Goal: Transaction & Acquisition: Purchase product/service

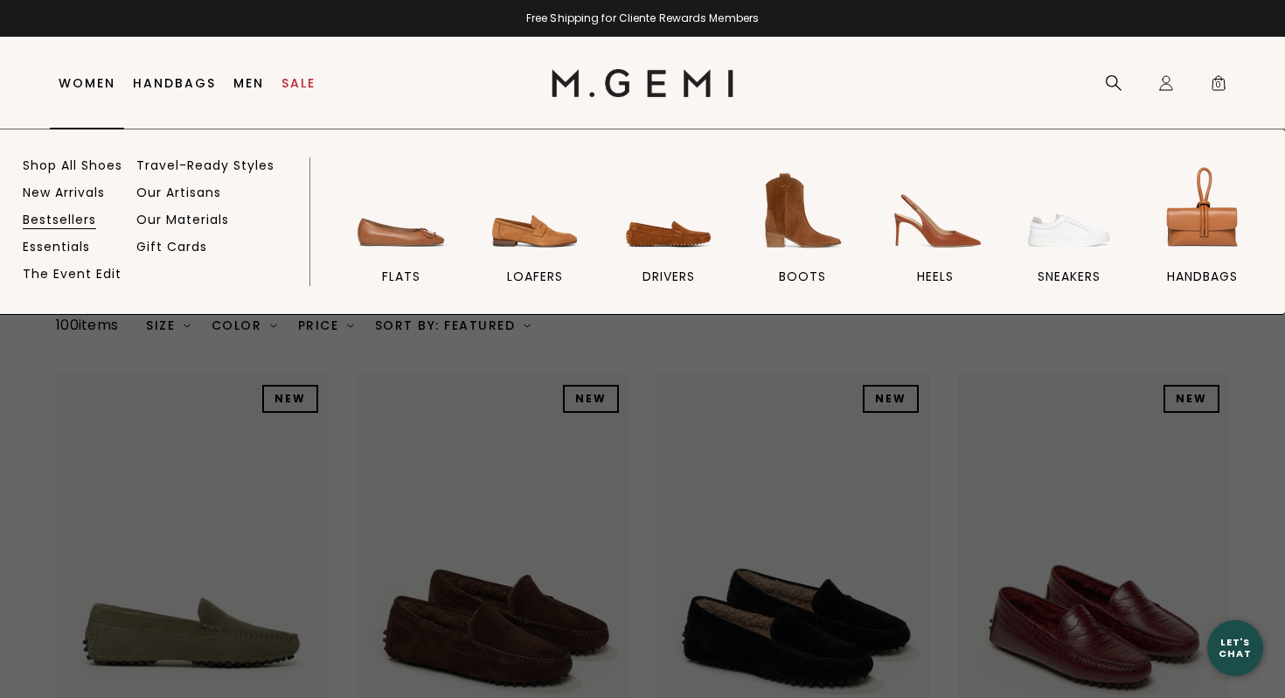
click at [67, 218] on link "Bestsellers" at bounding box center [59, 220] width 73 height 16
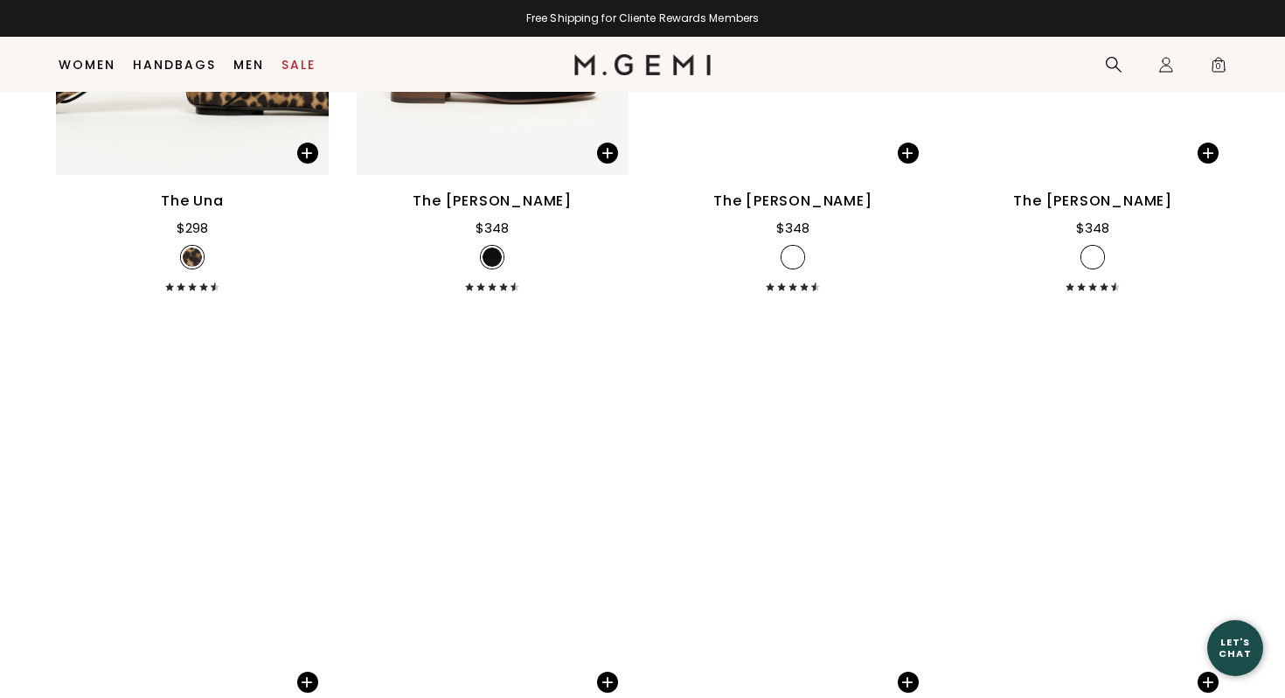
scroll to position [1643, 0]
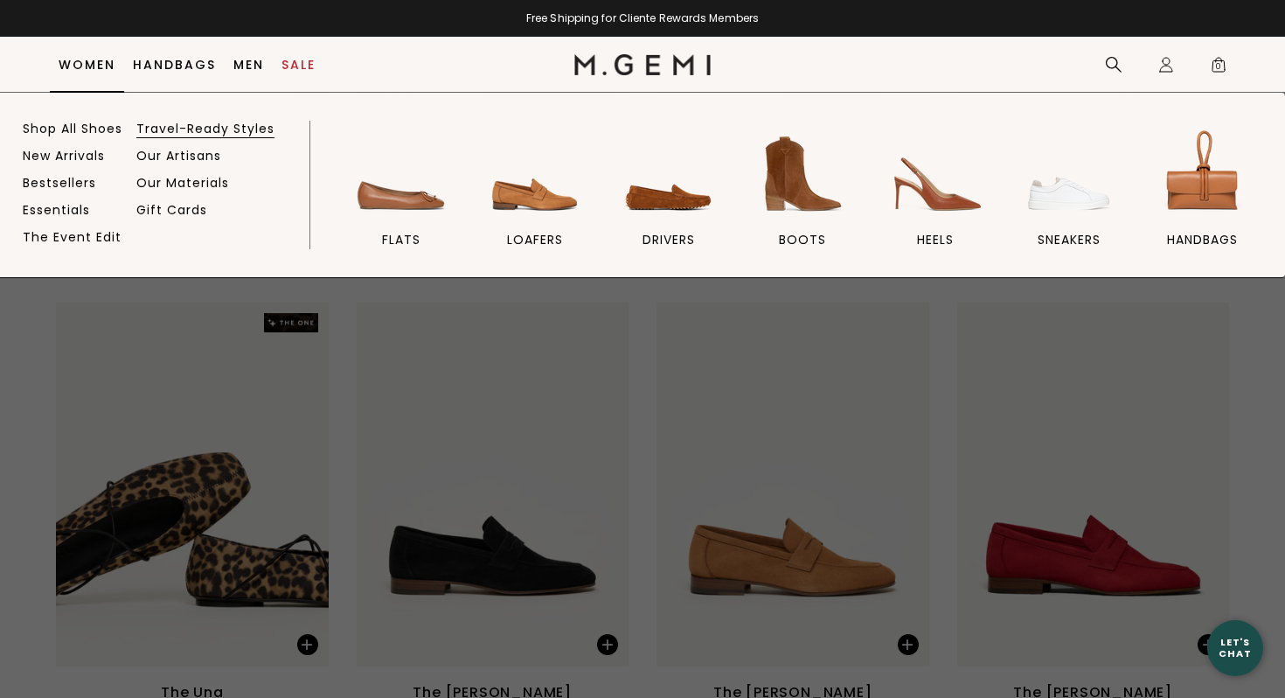
click at [188, 126] on link "Travel-Ready Styles" at bounding box center [205, 129] width 138 height 16
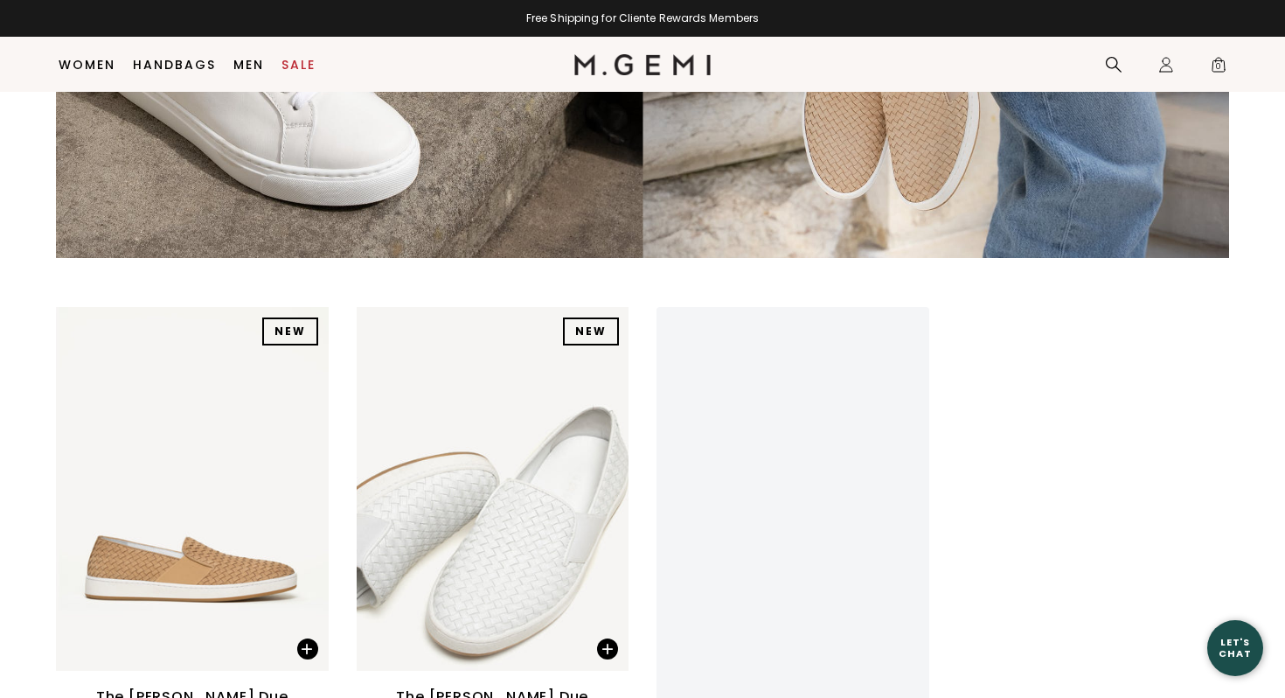
scroll to position [4718, 0]
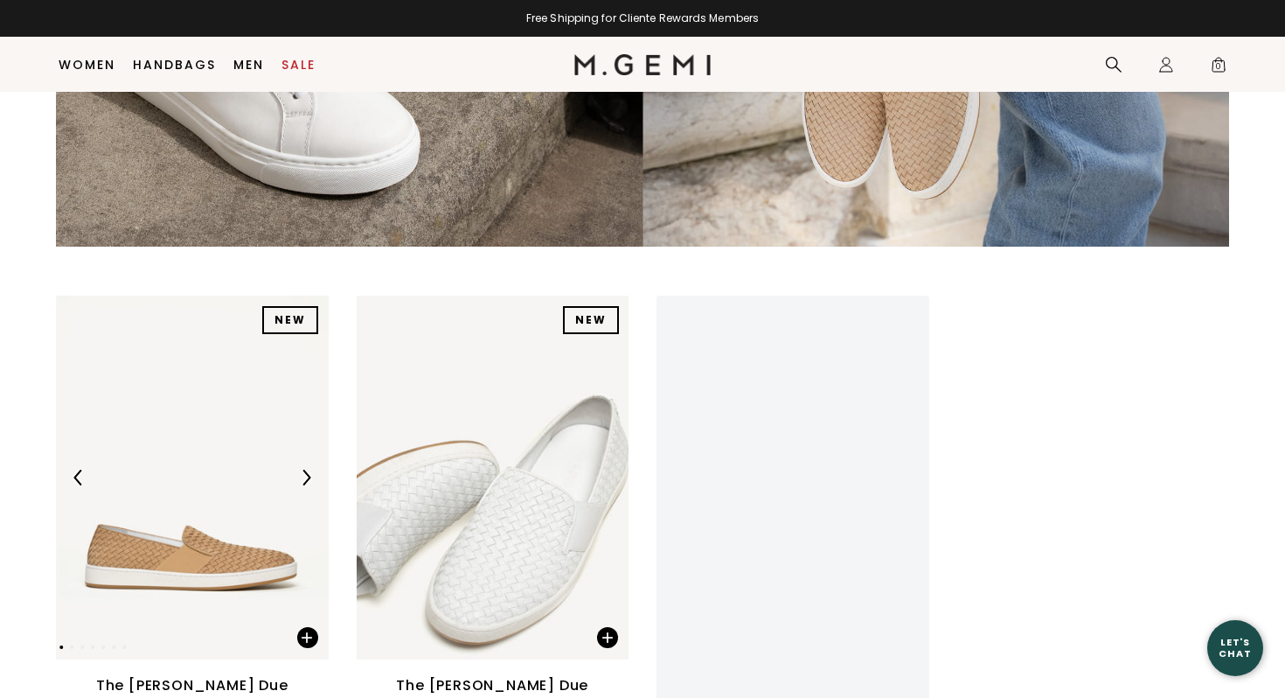
click at [191, 441] on img at bounding box center [192, 478] width 273 height 364
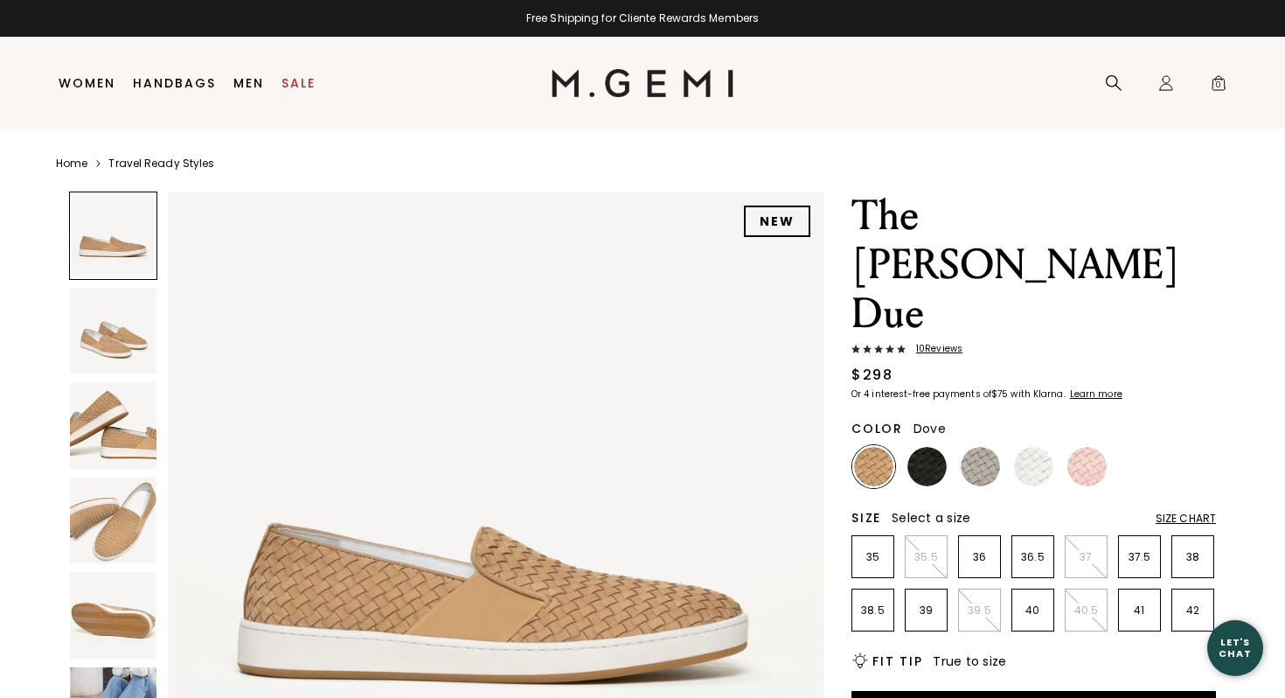
click at [980, 447] on img at bounding box center [980, 466] width 39 height 39
